Goal: Navigation & Orientation: Find specific page/section

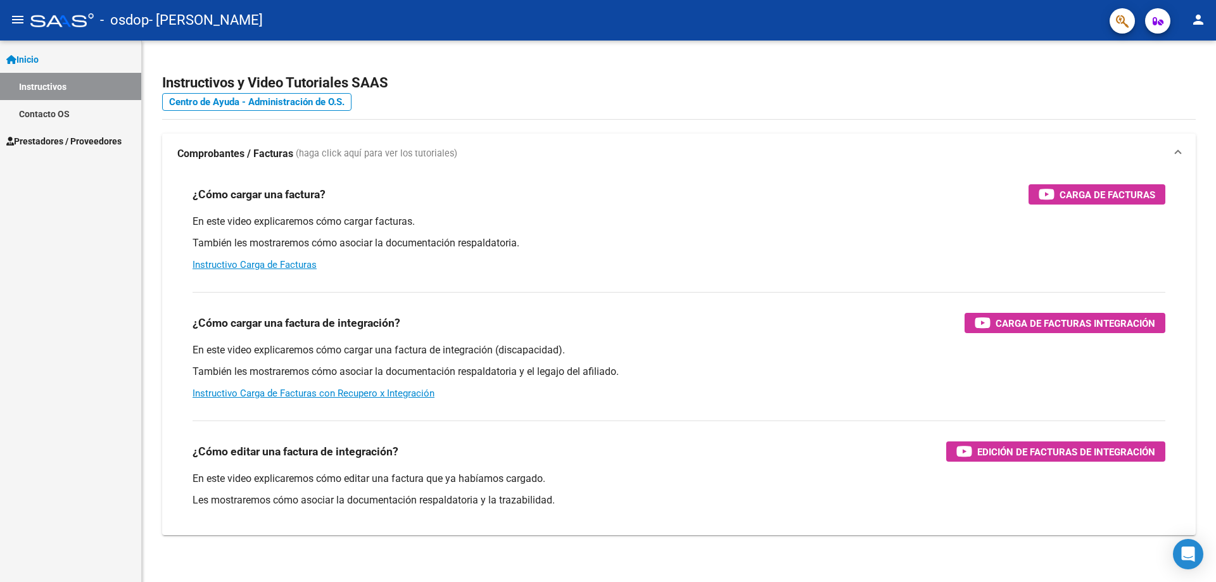
click at [39, 57] on span "Inicio" at bounding box center [22, 60] width 32 height 14
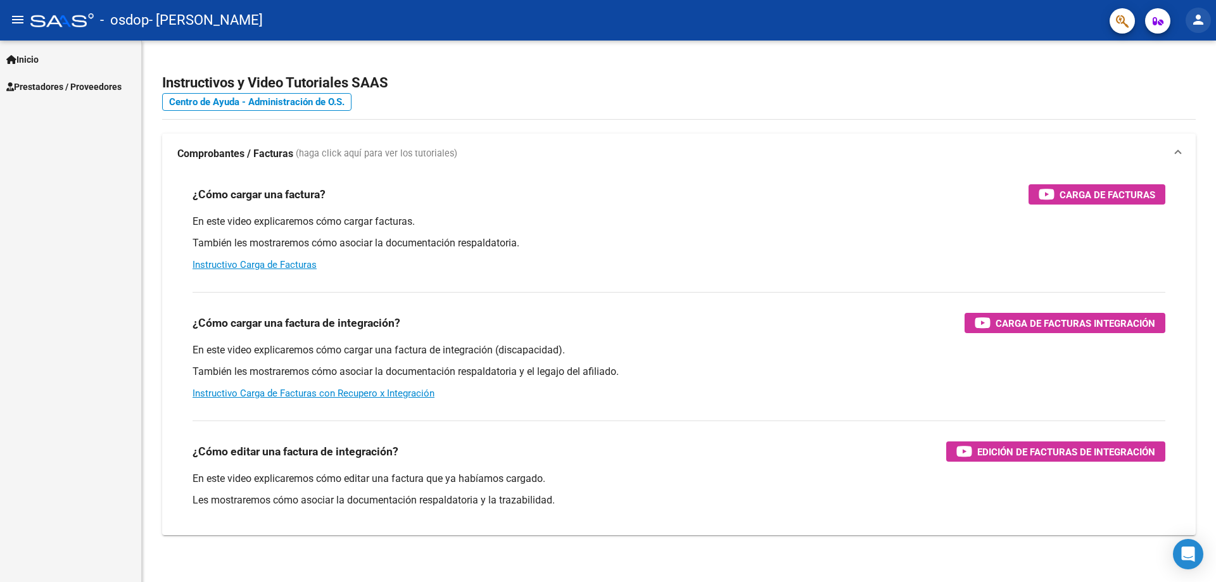
click at [1204, 18] on mat-icon "person" at bounding box center [1198, 19] width 15 height 15
click at [1168, 56] on button "person Mi Perfil" at bounding box center [1172, 53] width 77 height 30
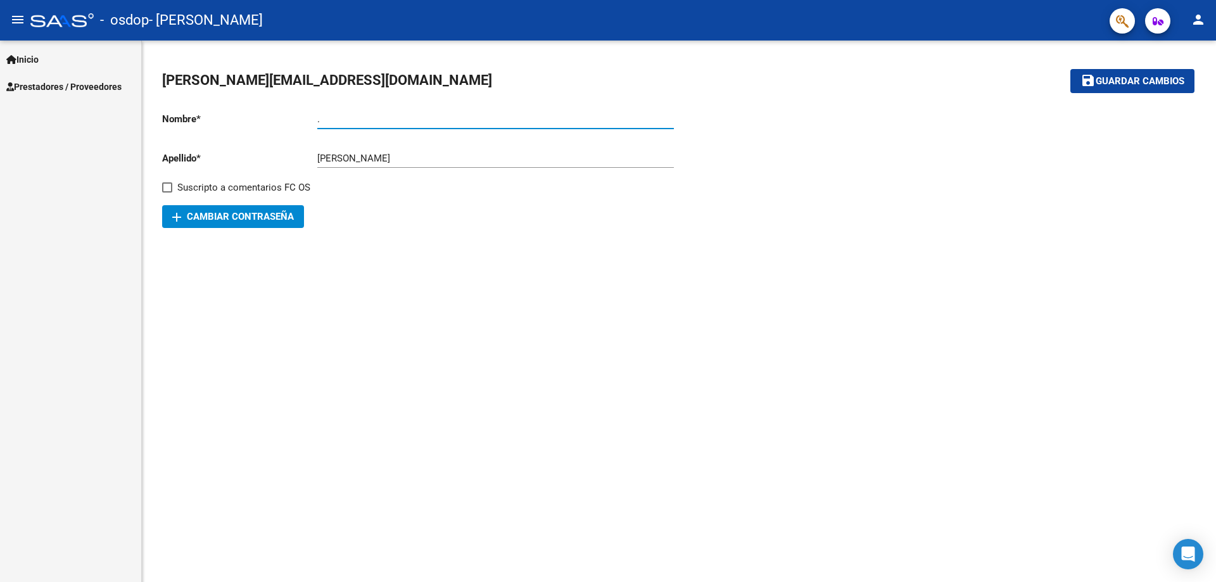
click at [340, 115] on input "." at bounding box center [495, 118] width 357 height 11
click at [60, 87] on span "Prestadores / Proveedores" at bounding box center [63, 87] width 115 height 14
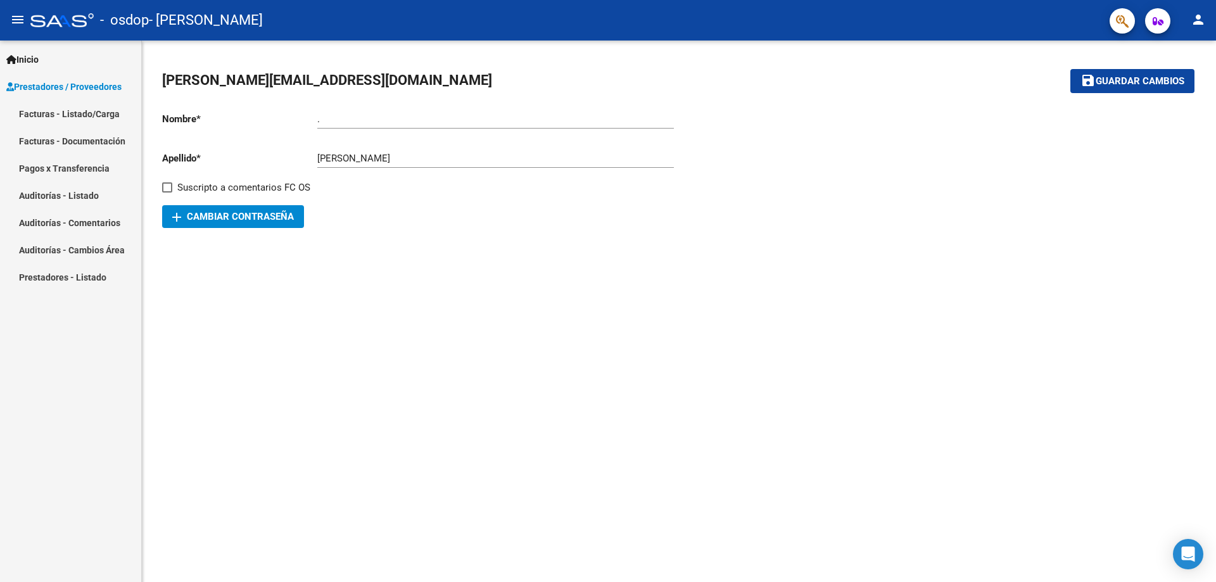
click at [94, 113] on link "Facturas - Listado/Carga" at bounding box center [70, 113] width 141 height 27
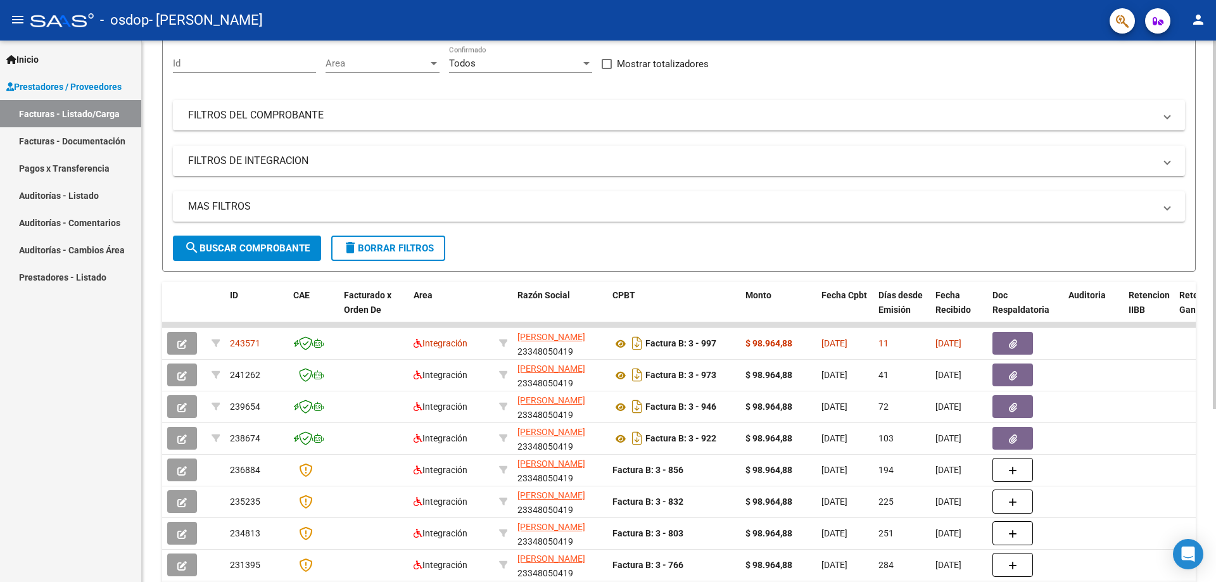
scroll to position [117, 0]
click at [1216, 353] on div at bounding box center [1214, 225] width 3 height 369
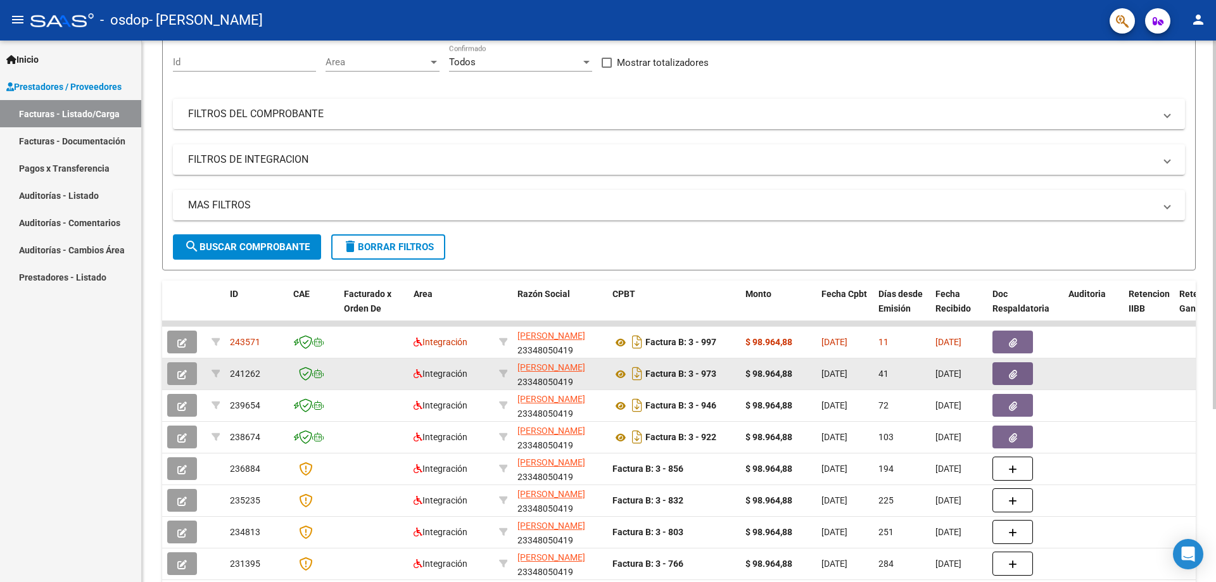
click at [185, 377] on icon "button" at bounding box center [182, 375] width 10 height 10
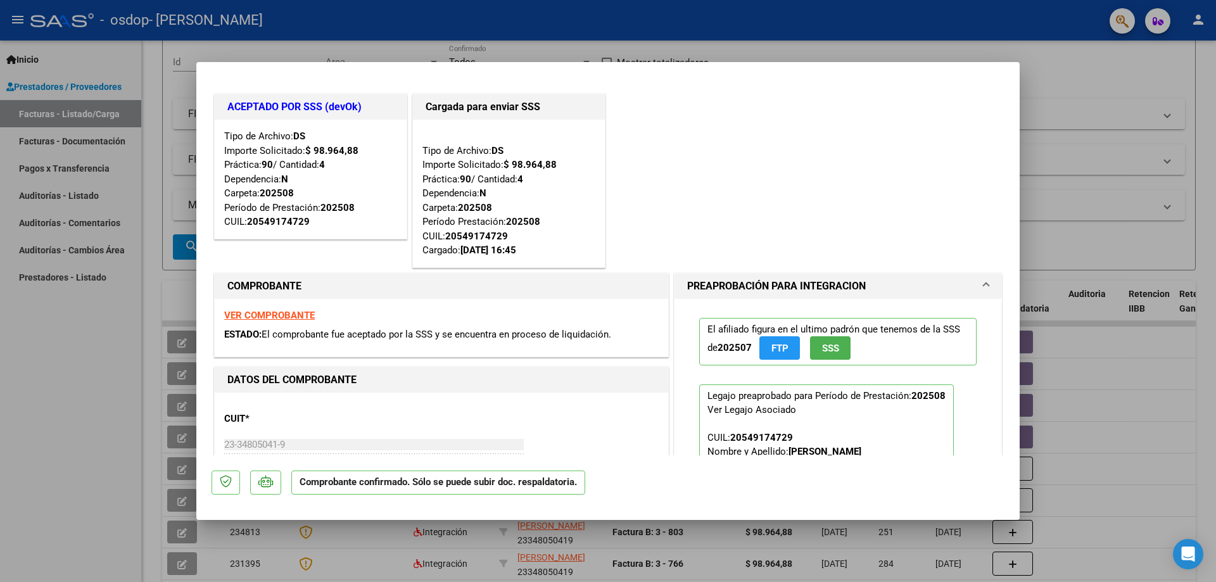
click at [274, 312] on strong "VER COMPROBANTE" at bounding box center [269, 315] width 91 height 11
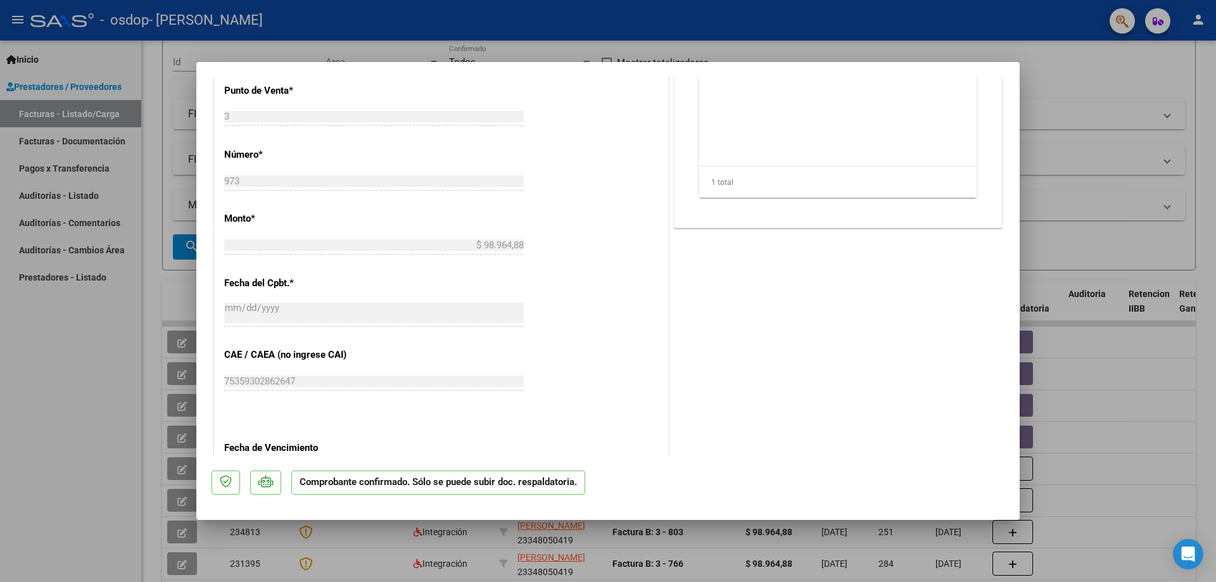
scroll to position [794, 0]
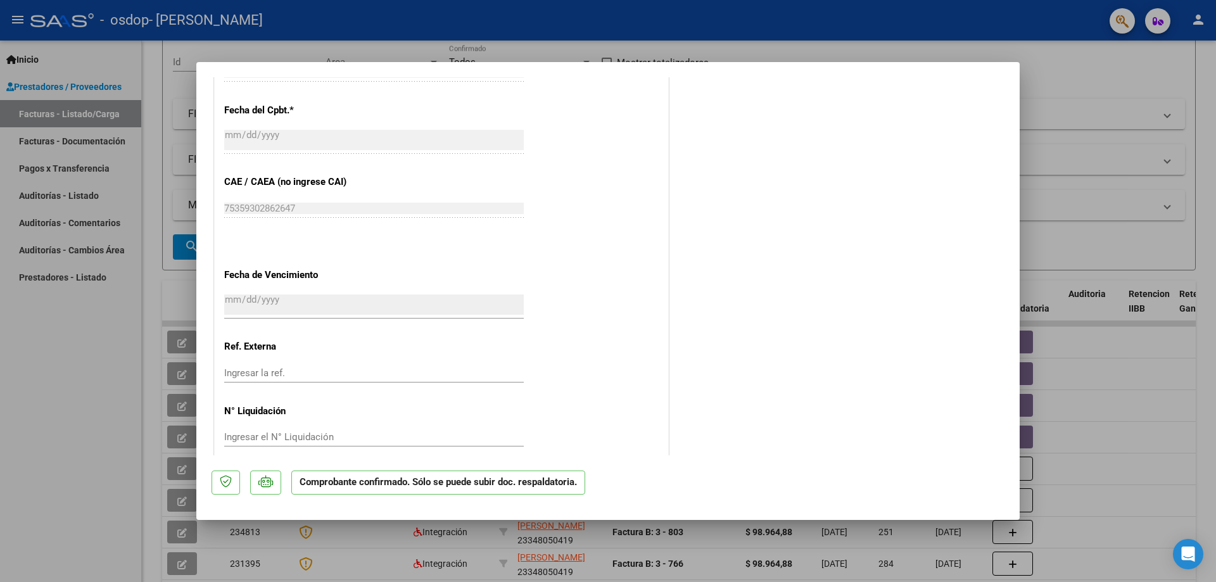
click at [563, 35] on div at bounding box center [608, 291] width 1216 height 582
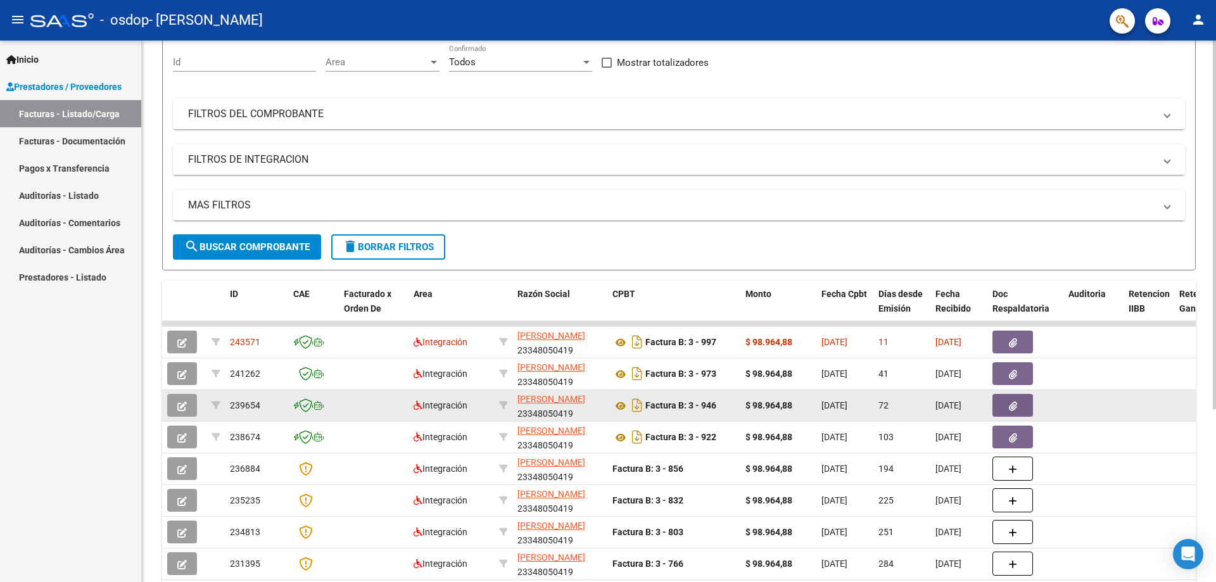
click at [1016, 410] on icon "button" at bounding box center [1013, 407] width 8 height 10
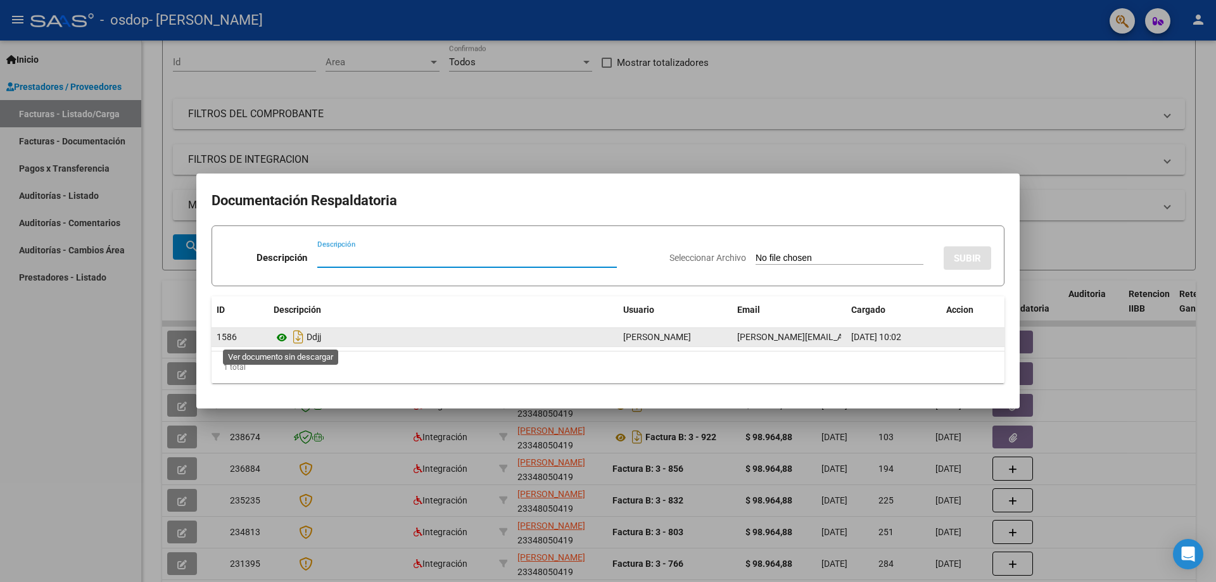
click at [282, 338] on icon at bounding box center [282, 337] width 16 height 15
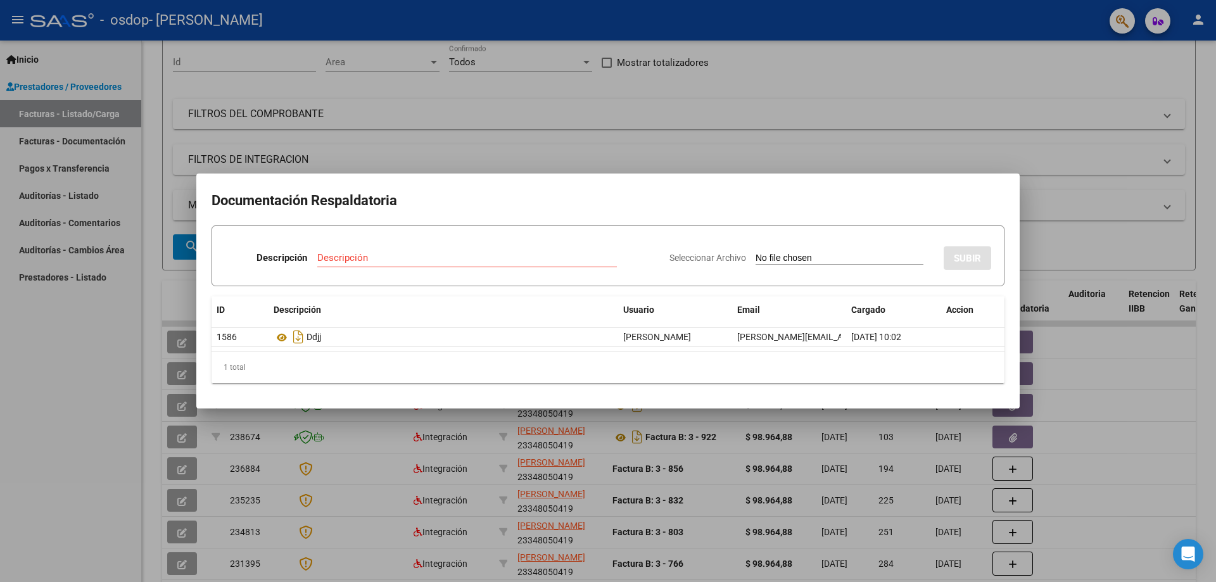
click at [663, 172] on div at bounding box center [608, 291] width 1216 height 582
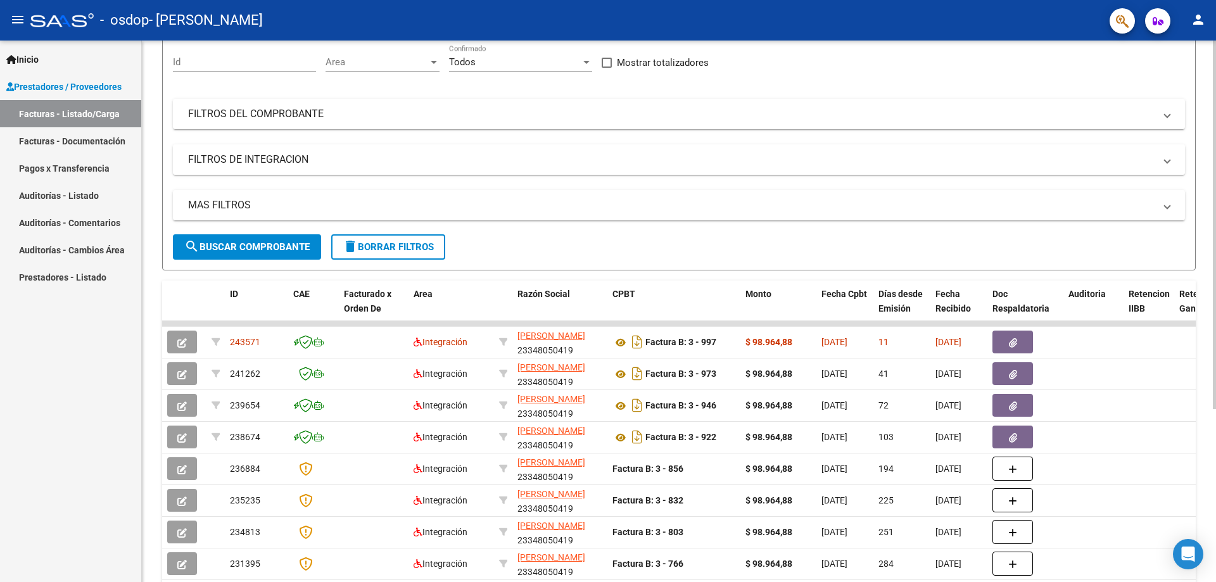
click at [673, 155] on mat-panel-title "FILTROS DE INTEGRACION" at bounding box center [671, 160] width 967 height 14
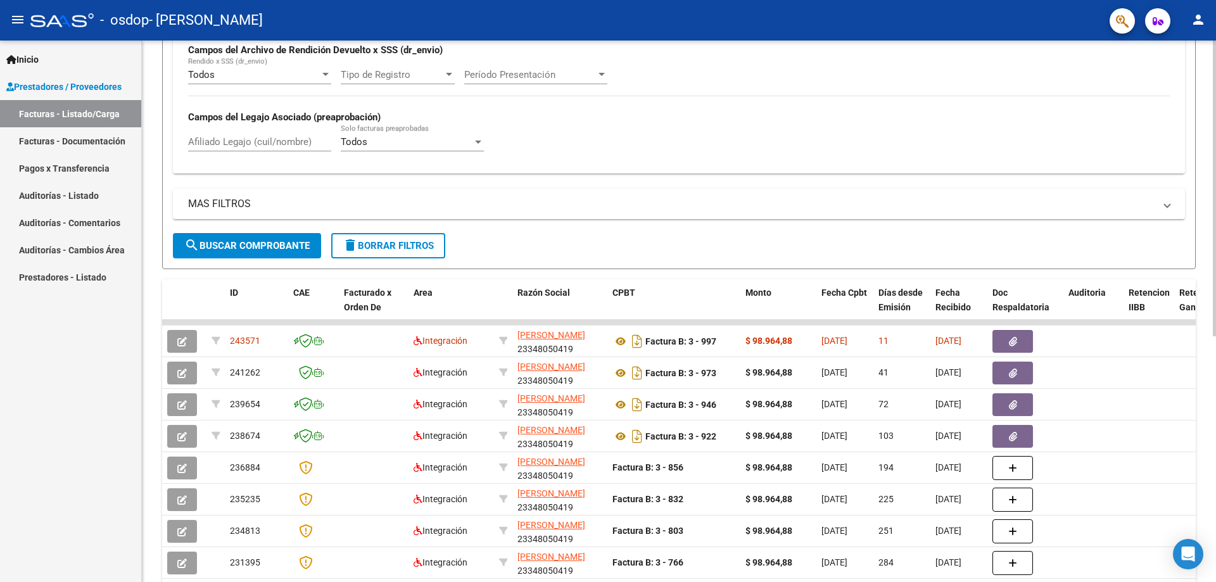
click at [1204, 385] on div "Video tutorial PRESTADORES -> Listado de CPBTs Emitidos por Prestadores / Prove…" at bounding box center [681, 223] width 1078 height 991
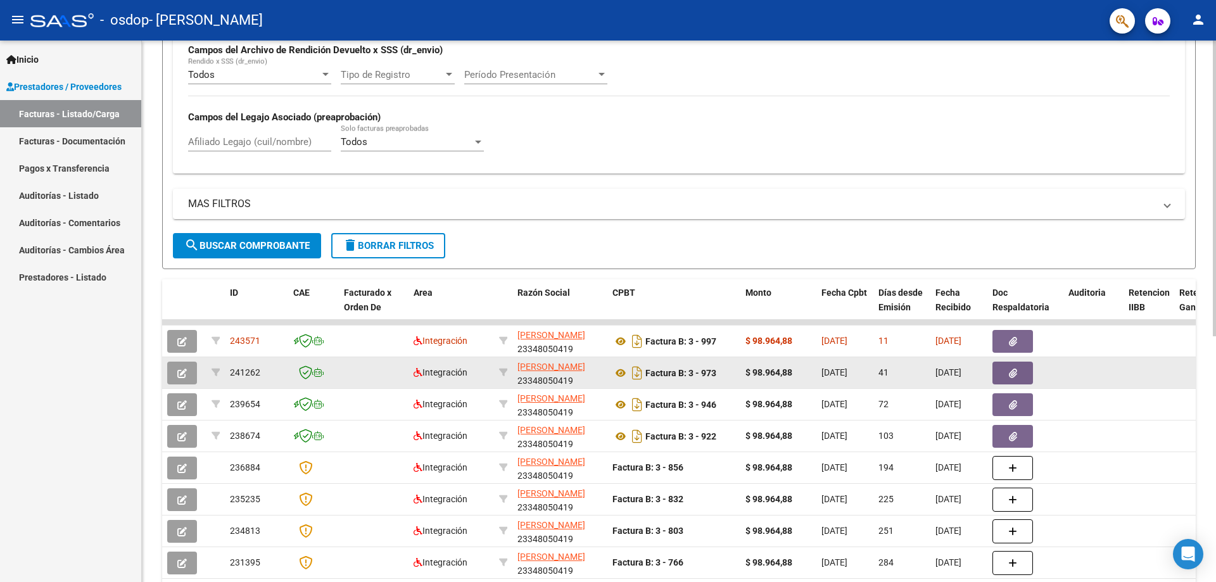
scroll to position [314, 0]
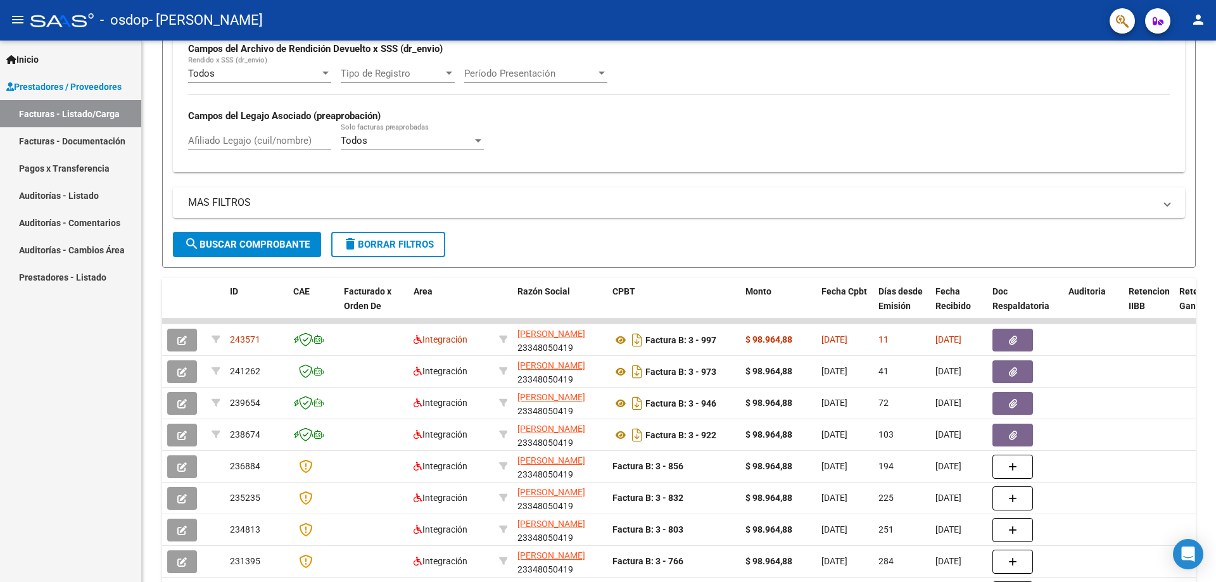
click at [113, 227] on link "Auditorías - Comentarios" at bounding box center [70, 222] width 141 height 27
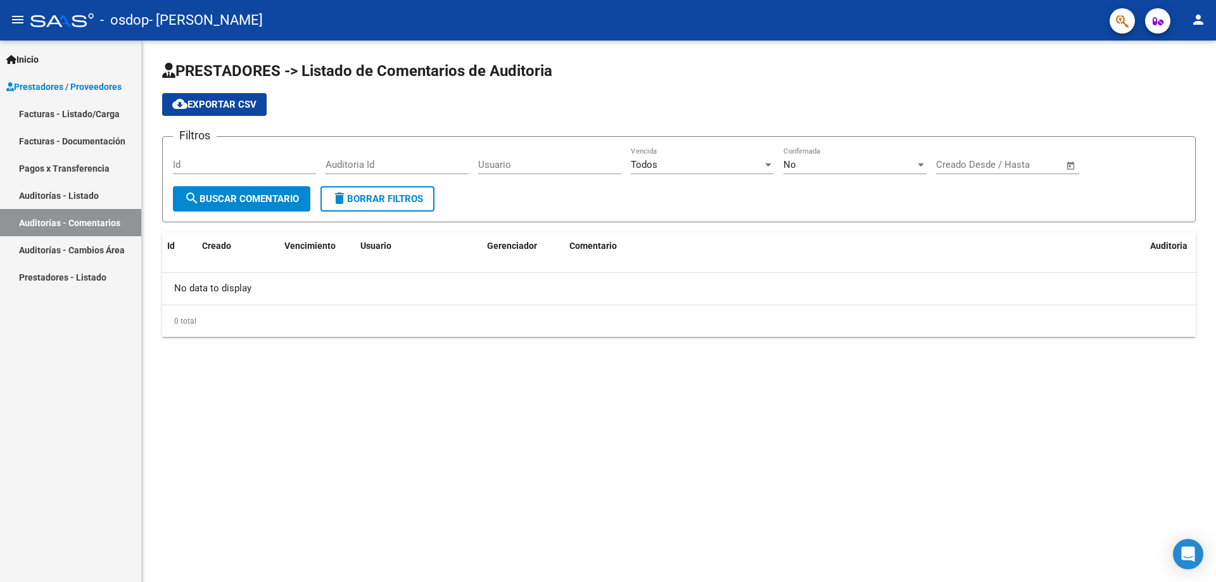
click at [106, 197] on link "Auditorías - Listado" at bounding box center [70, 195] width 141 height 27
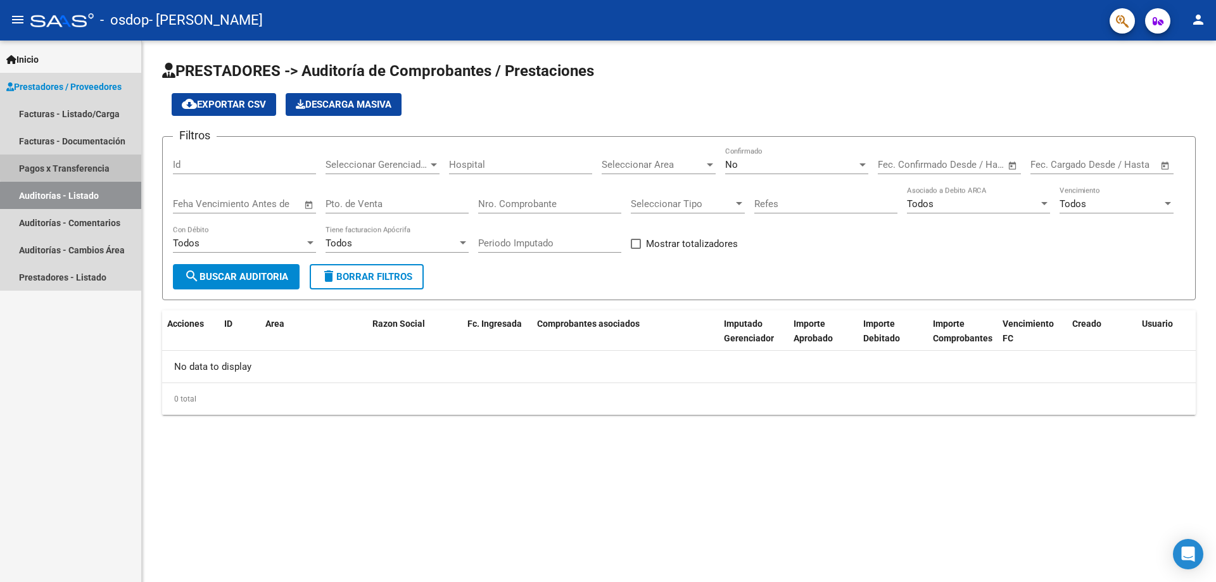
click at [98, 165] on link "Pagos x Transferencia" at bounding box center [70, 168] width 141 height 27
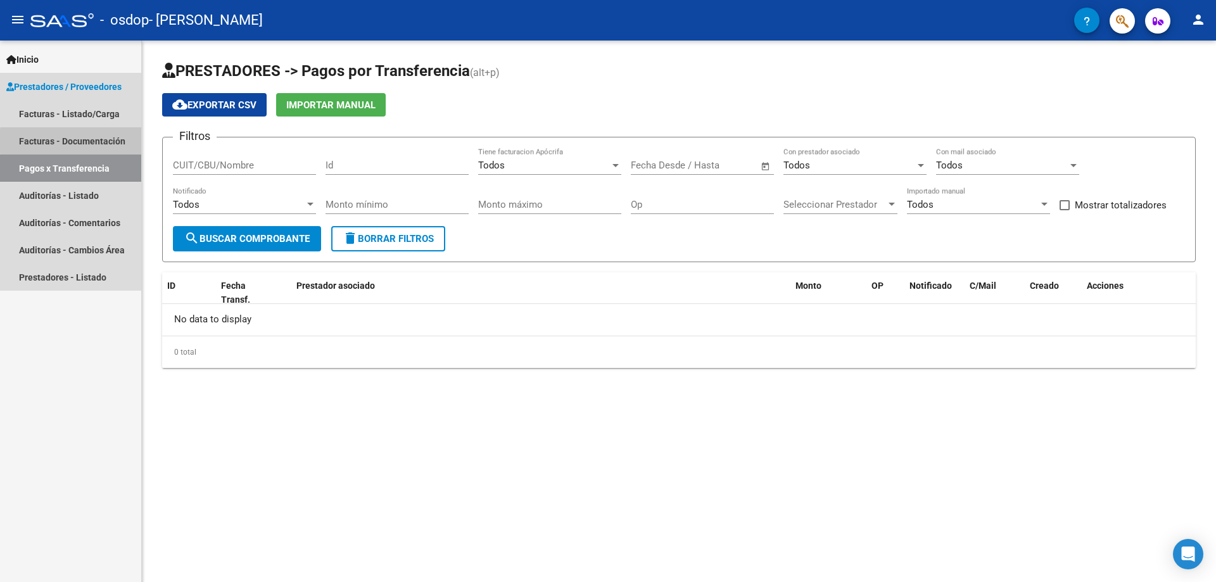
click at [110, 141] on link "Facturas - Documentación" at bounding box center [70, 140] width 141 height 27
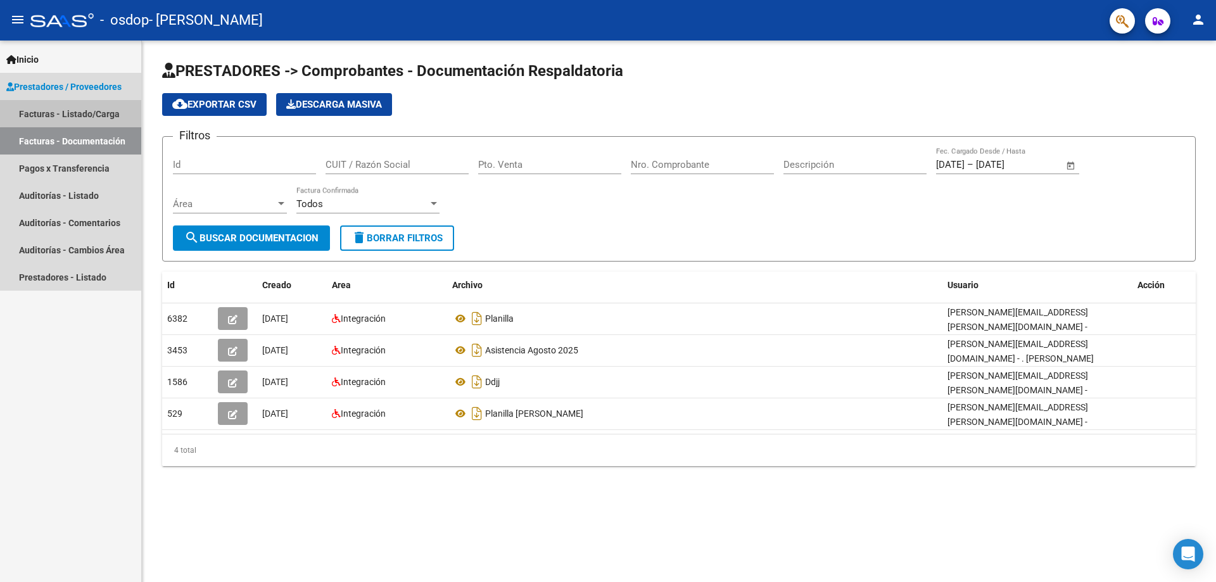
click at [72, 111] on link "Facturas - Listado/Carga" at bounding box center [70, 113] width 141 height 27
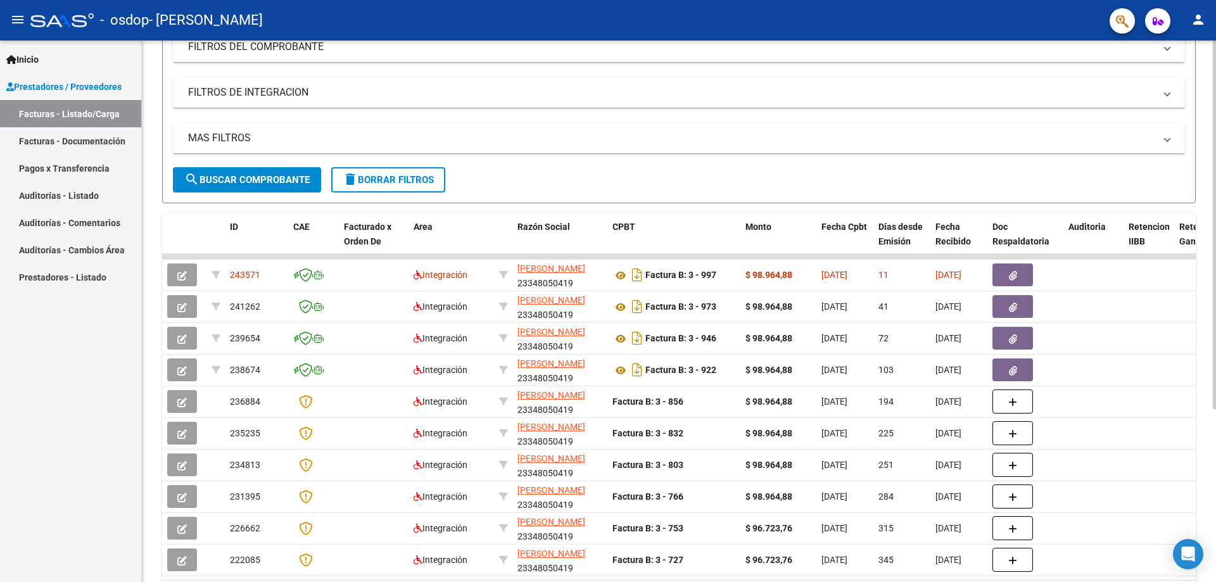
scroll to position [247, 0]
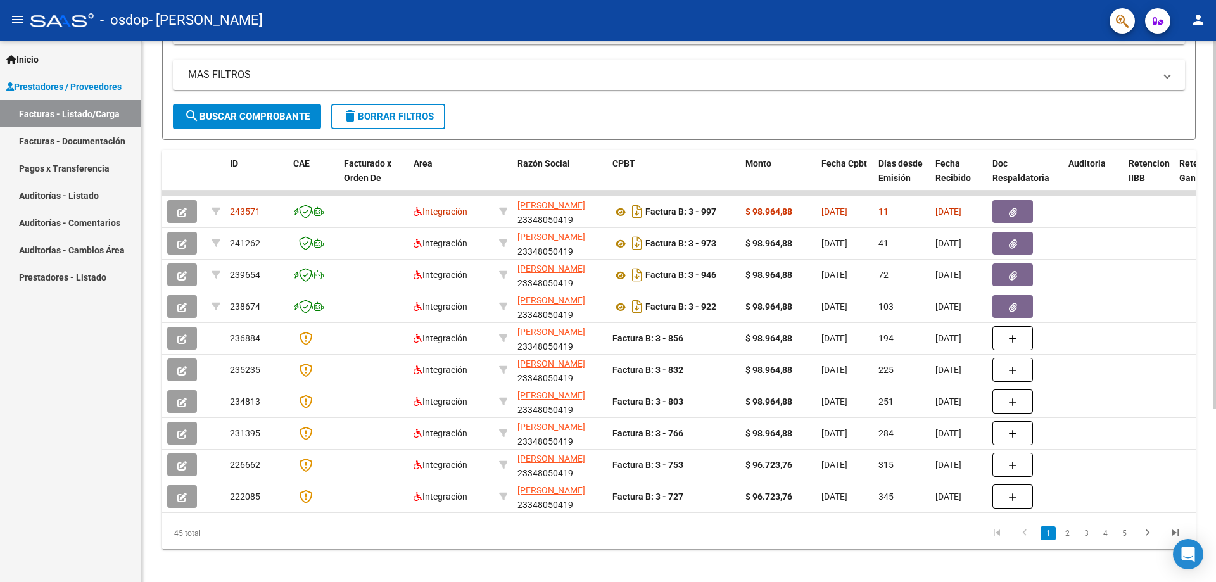
click at [1216, 385] on div at bounding box center [1214, 225] width 3 height 369
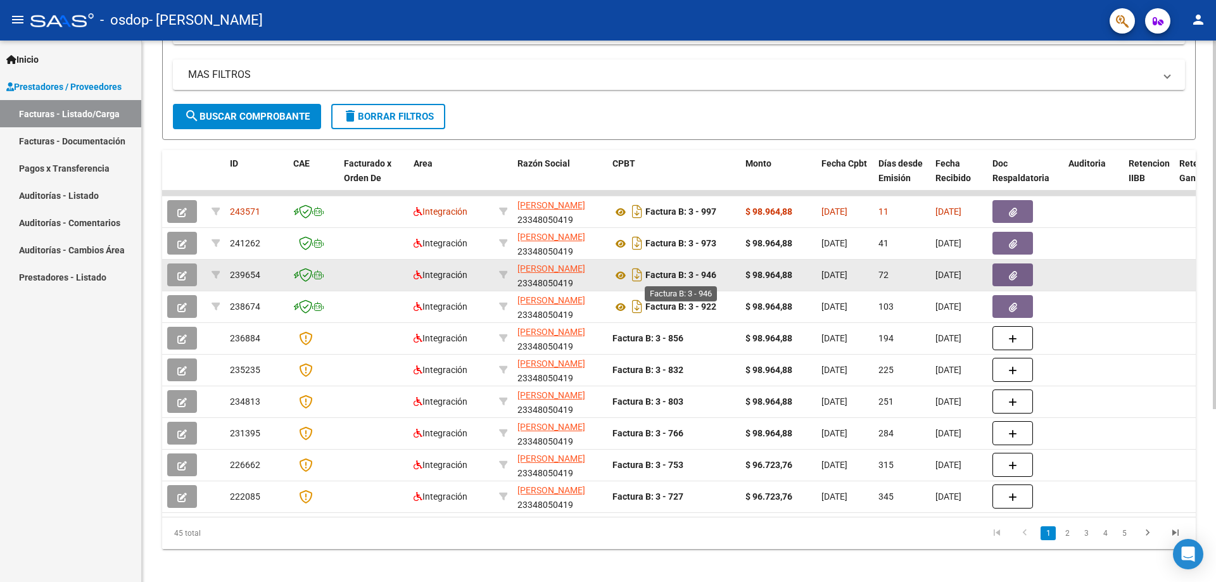
click at [687, 274] on strong "Factura B: 3 - 946" at bounding box center [681, 276] width 71 height 10
click at [637, 276] on icon "Descargar documento" at bounding box center [637, 275] width 16 height 20
click at [1130, 193] on datatable-body-cell at bounding box center [1149, 193] width 51 height 5
click at [1216, 67] on div at bounding box center [1214, 312] width 3 height 542
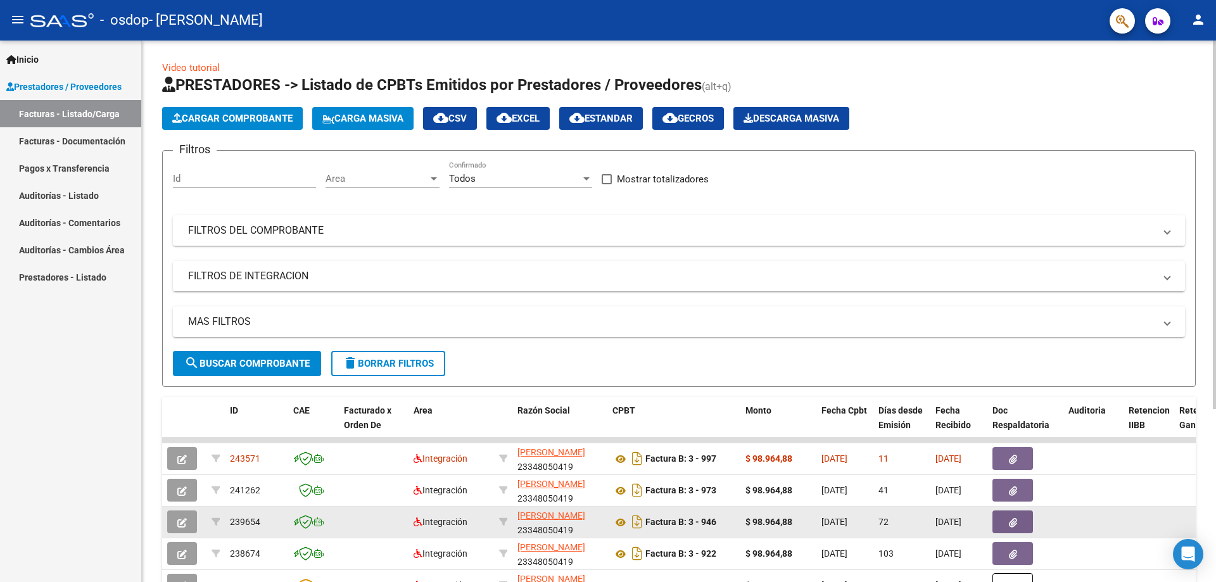
click at [262, 234] on mat-panel-title "FILTROS DEL COMPROBANTE" at bounding box center [671, 231] width 967 height 14
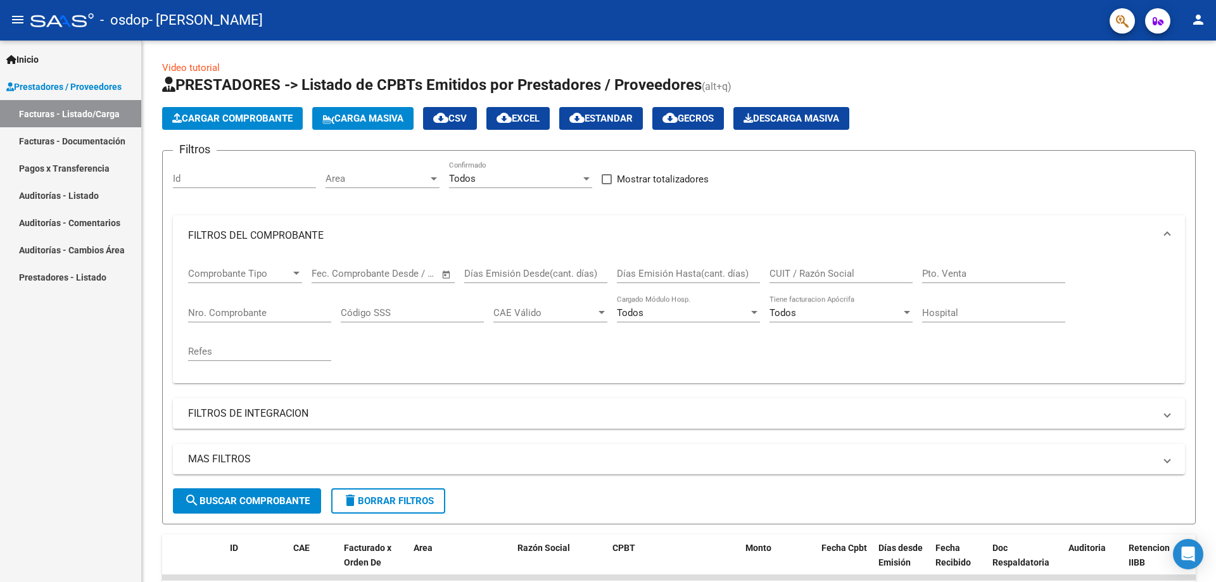
click at [96, 169] on link "Pagos x Transferencia" at bounding box center [70, 168] width 141 height 27
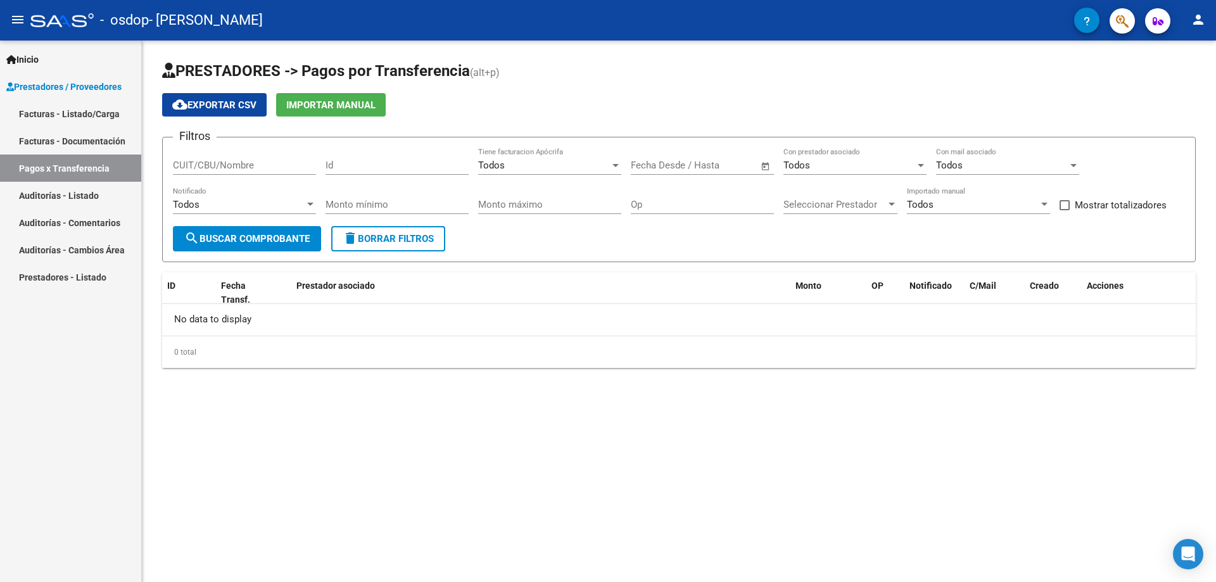
click at [91, 150] on link "Facturas - Documentación" at bounding box center [70, 140] width 141 height 27
